Goal: Find specific page/section: Locate a particular part of the current website

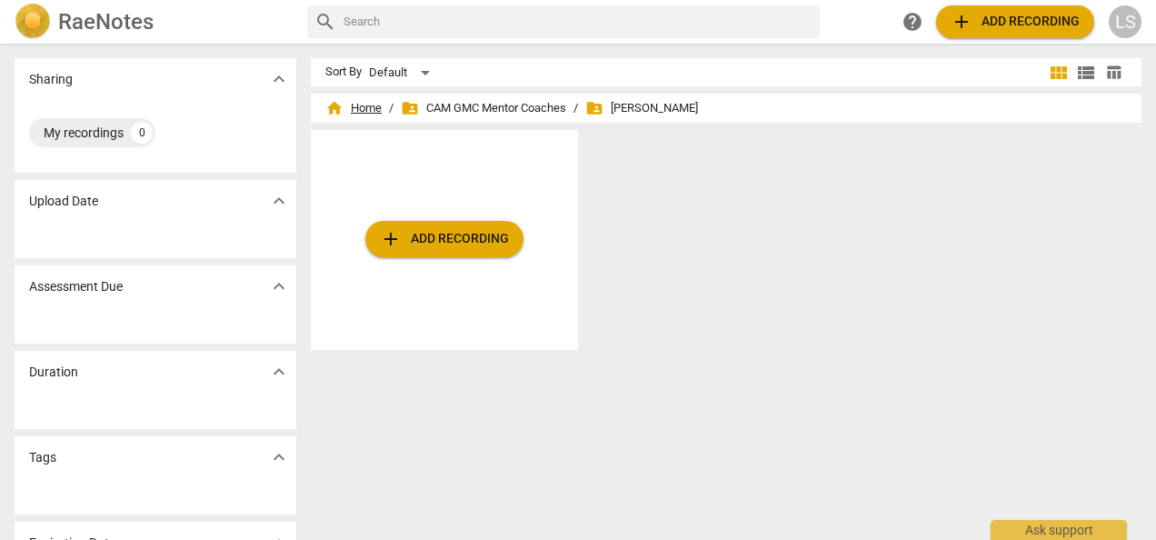
click at [357, 102] on span "home Home" at bounding box center [353, 108] width 56 height 18
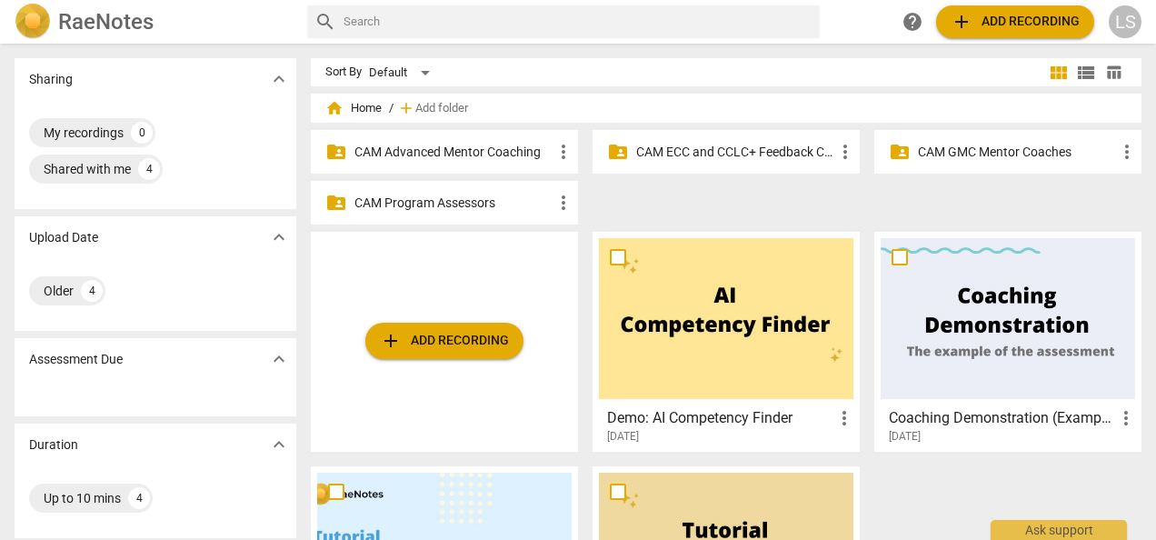
click at [445, 155] on p "CAM Advanced Mentor Coaching" at bounding box center [453, 152] width 198 height 19
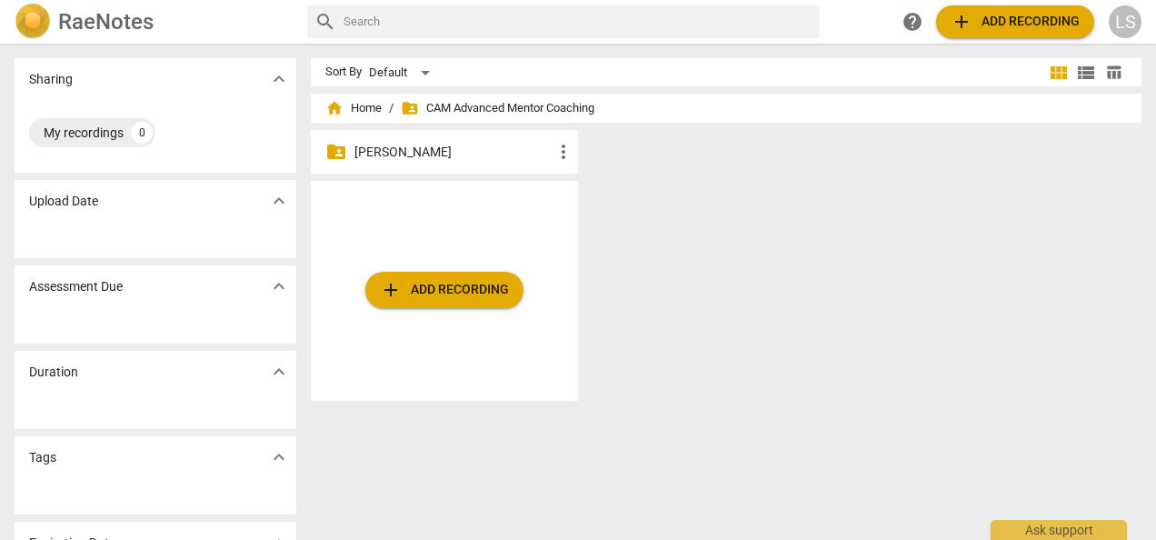
click at [453, 141] on div "folder_shared [PERSON_NAME] more_vert" at bounding box center [444, 152] width 267 height 44
click at [480, 155] on p "[PERSON_NAME]" at bounding box center [453, 152] width 198 height 19
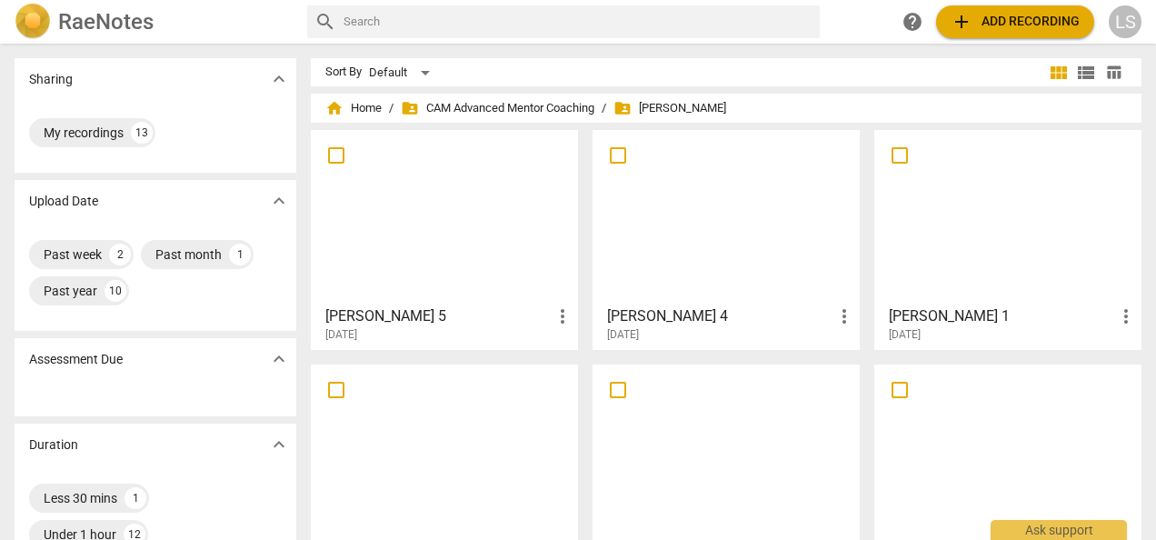
click at [688, 238] on div at bounding box center [726, 216] width 254 height 161
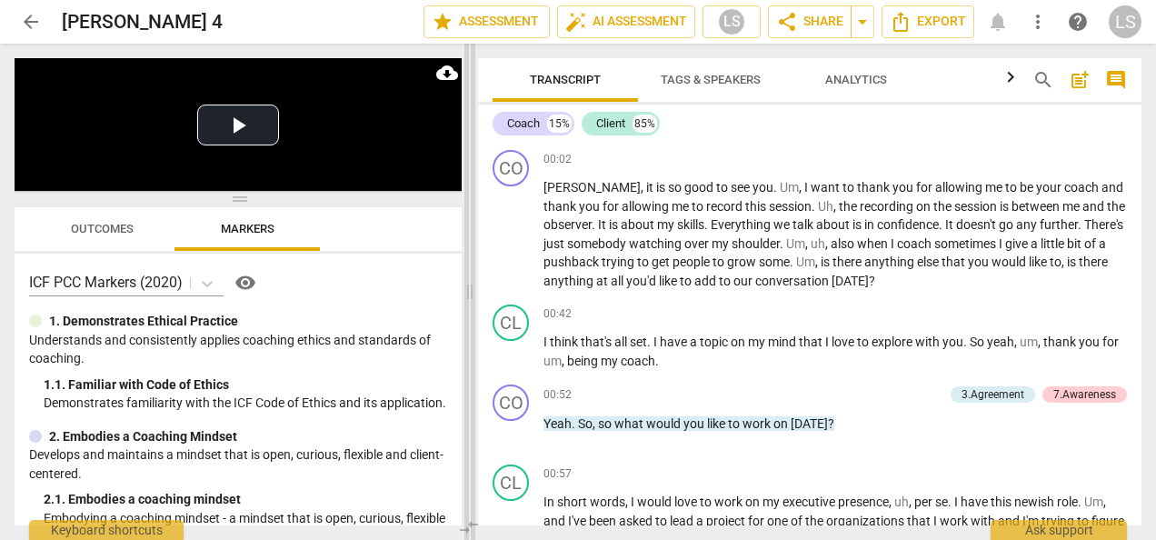
drag, startPoint x: 577, startPoint y: 288, endPoint x: 468, endPoint y: 290, distance: 109.1
click at [468, 290] on span at bounding box center [469, 292] width 11 height 496
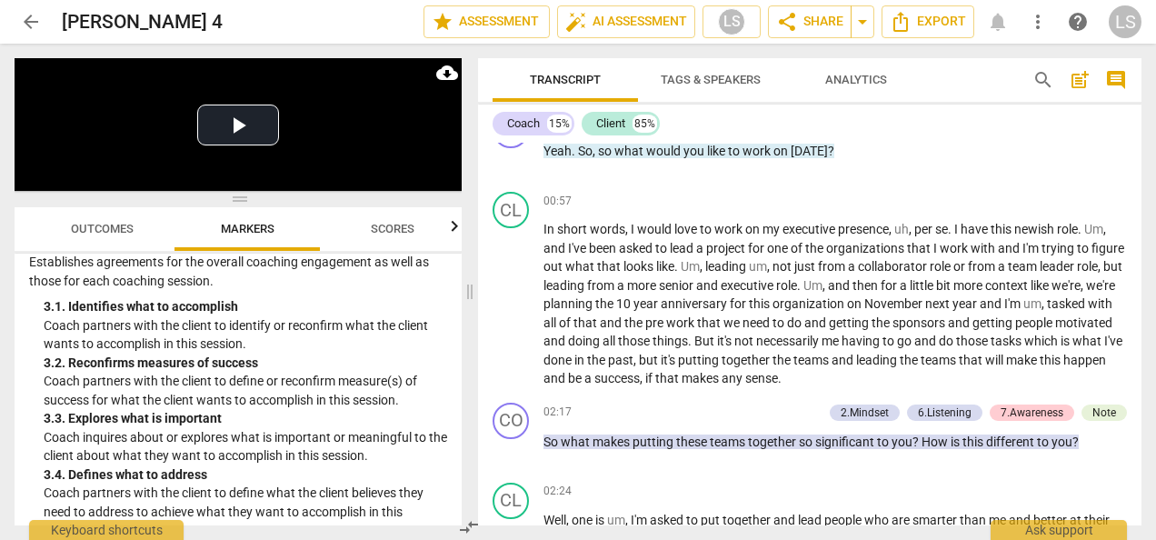
scroll to position [454, 0]
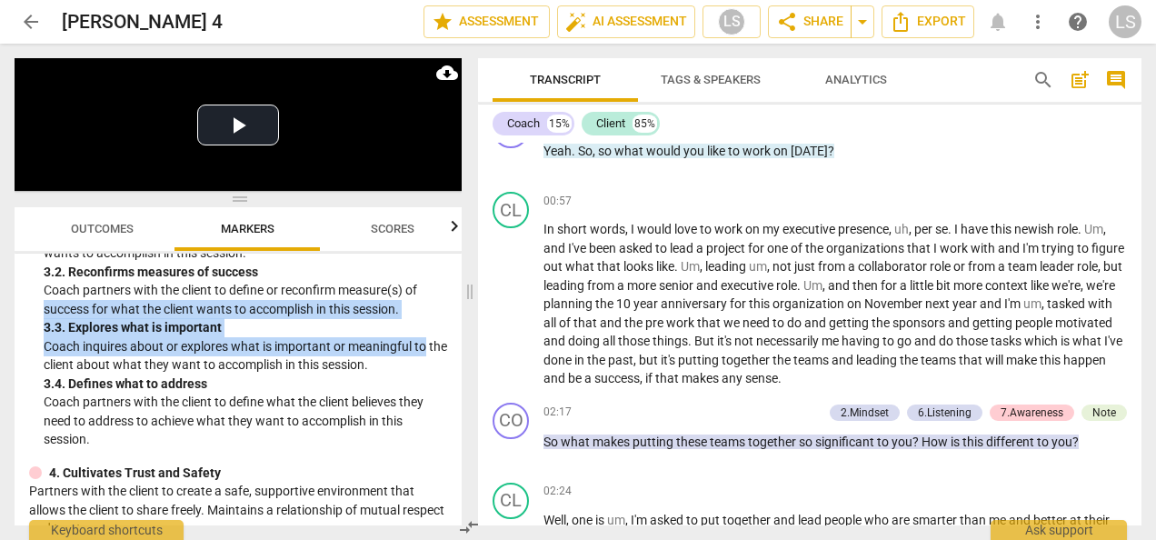
drag, startPoint x: 454, startPoint y: 318, endPoint x: 451, endPoint y: 342, distance: 23.9
click at [451, 342] on div "ICF PCC Markers (2020) visibility 1. Demonstrates Ethical Practice Understands …" at bounding box center [238, 390] width 447 height 272
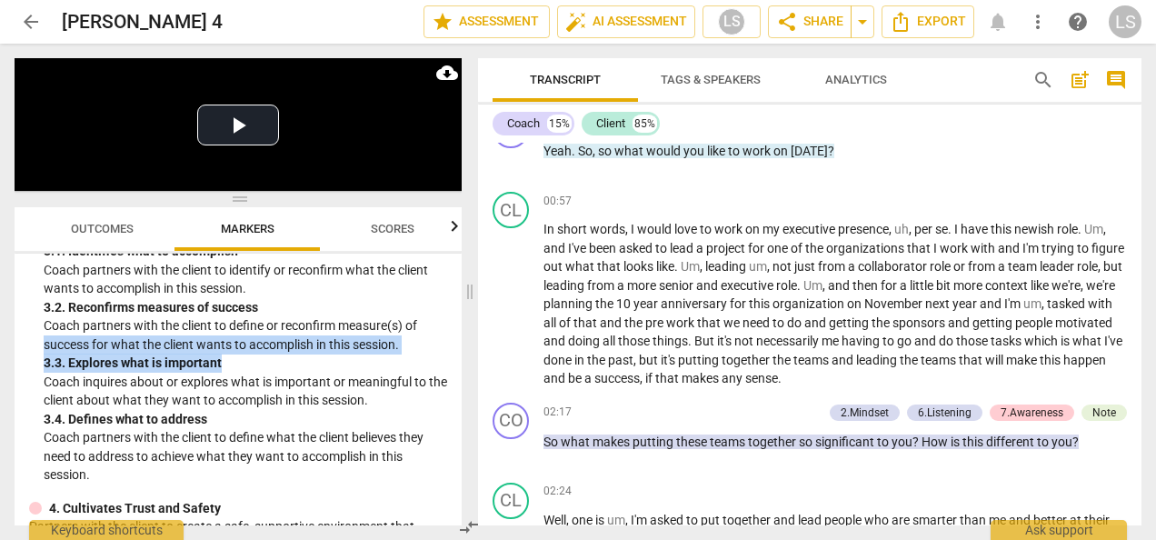
scroll to position [458, 0]
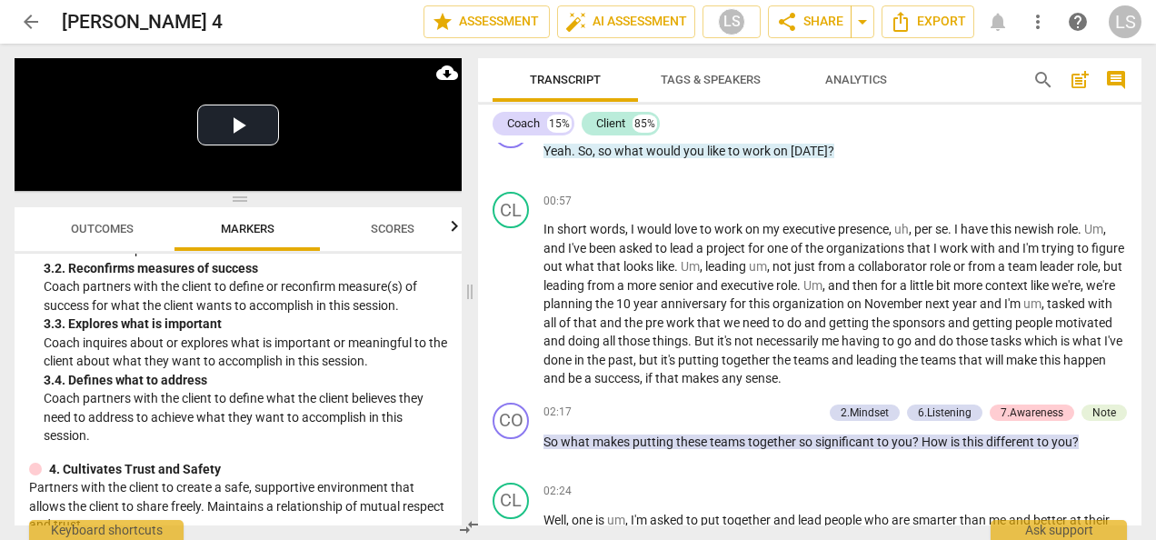
click at [202, 362] on p "Coach inquires about or explores what is important or meaningful to the client …" at bounding box center [246, 352] width 404 height 37
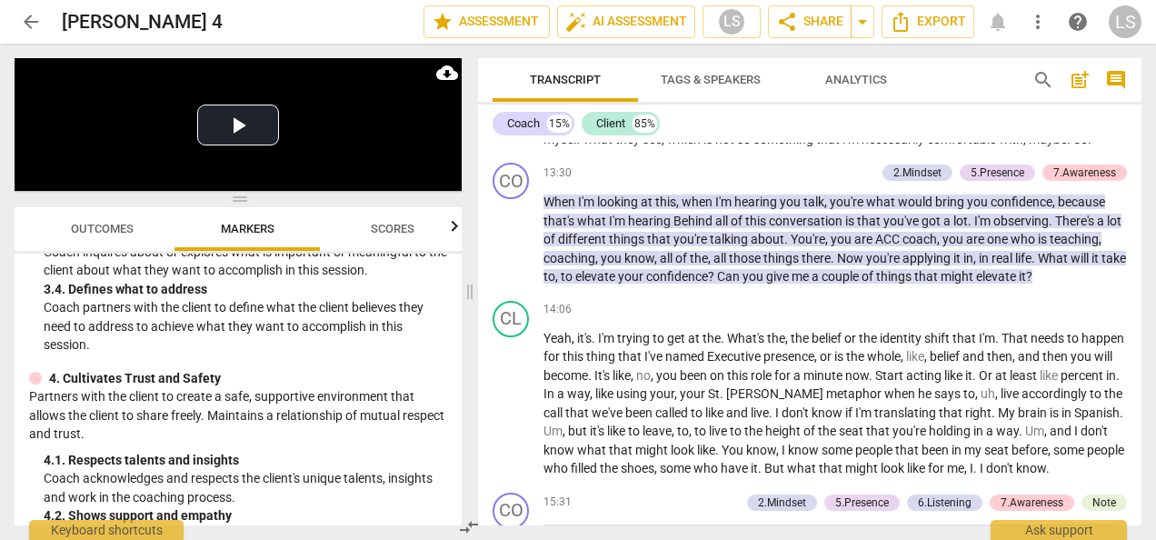
scroll to position [3545, 0]
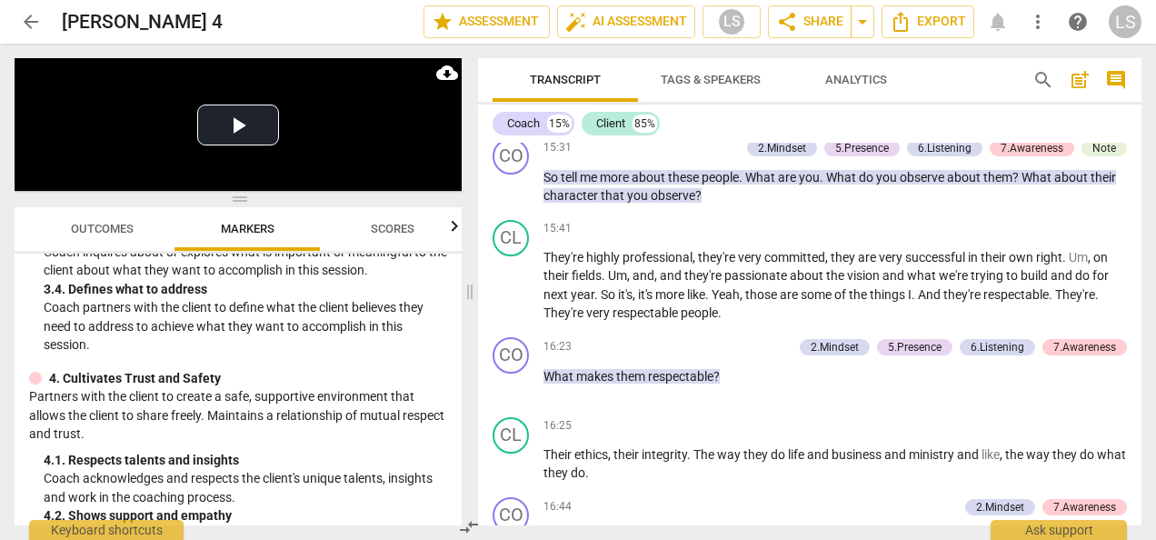
click at [260, 354] on p "Coach partners with the client to define what the client believes they need to …" at bounding box center [246, 326] width 404 height 56
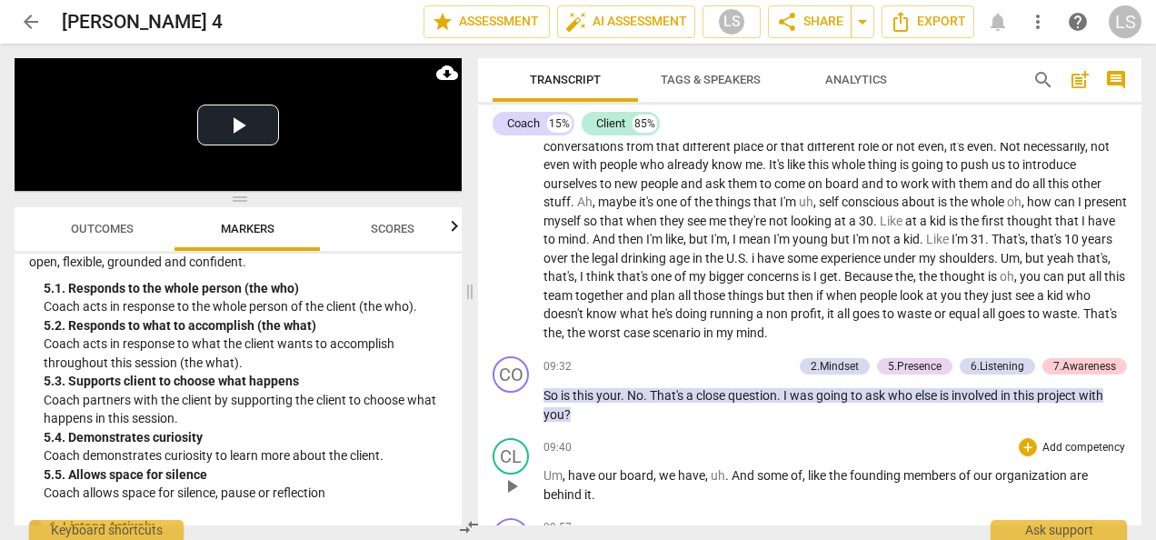
scroll to position [1909, 0]
